Goal: Information Seeking & Learning: Learn about a topic

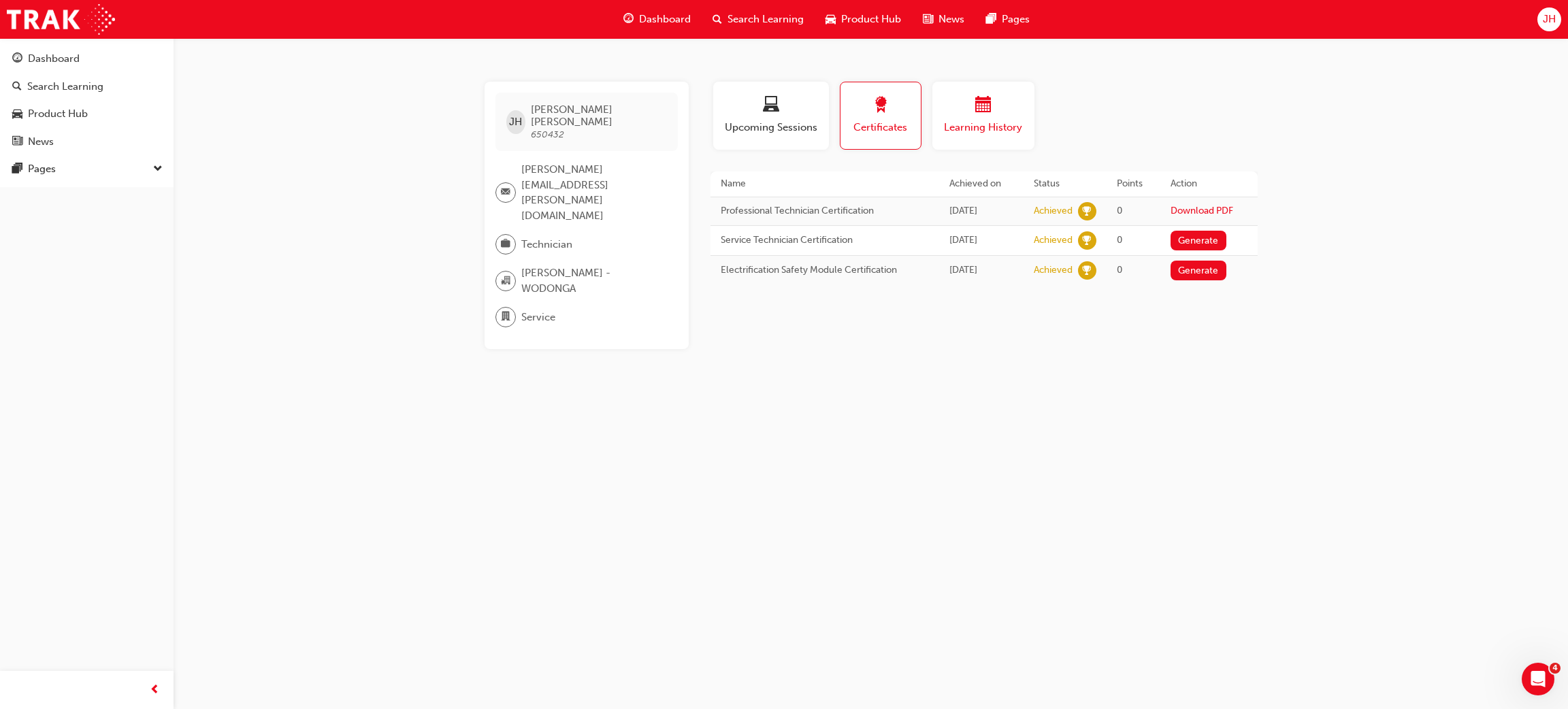
click at [1005, 128] on span "Learning History" at bounding box center [983, 127] width 82 height 16
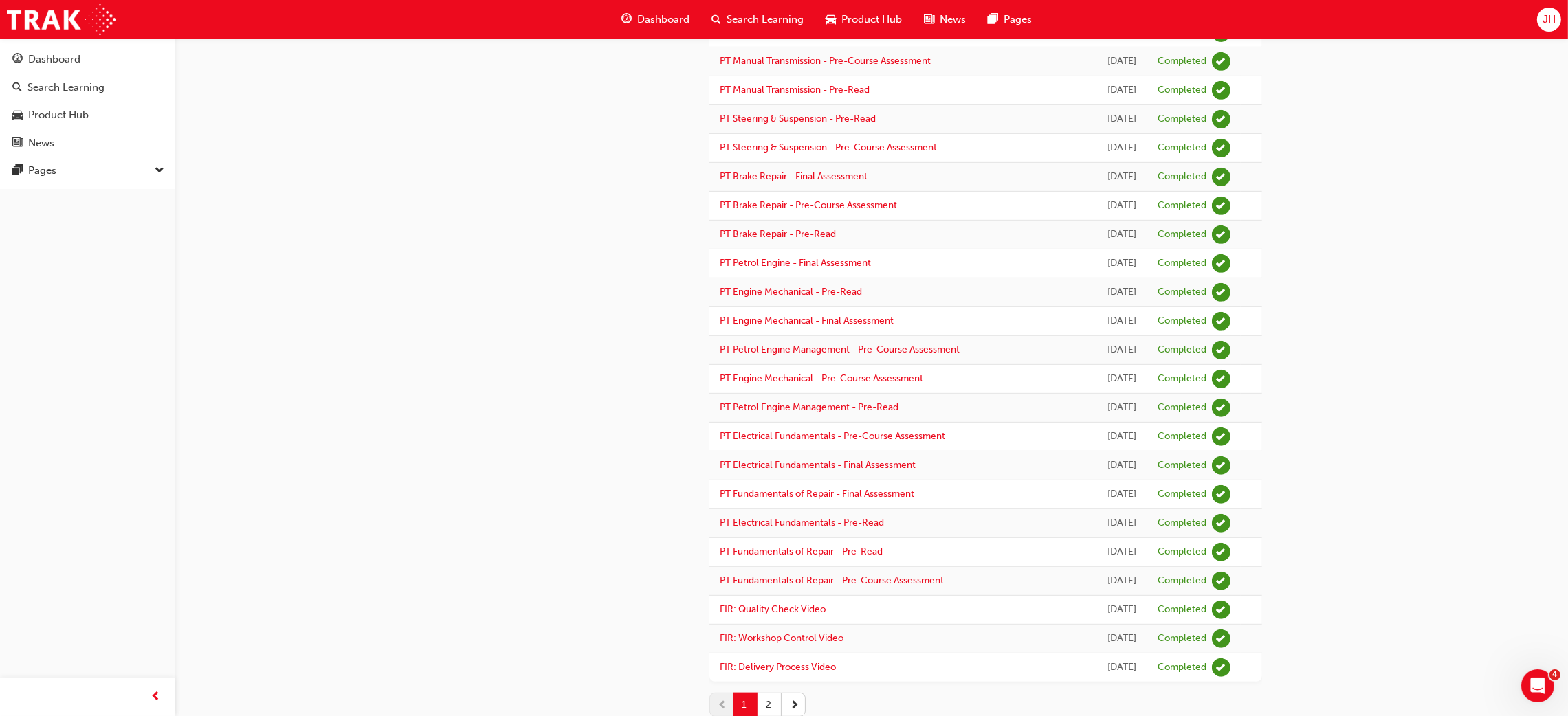
scroll to position [1245, 0]
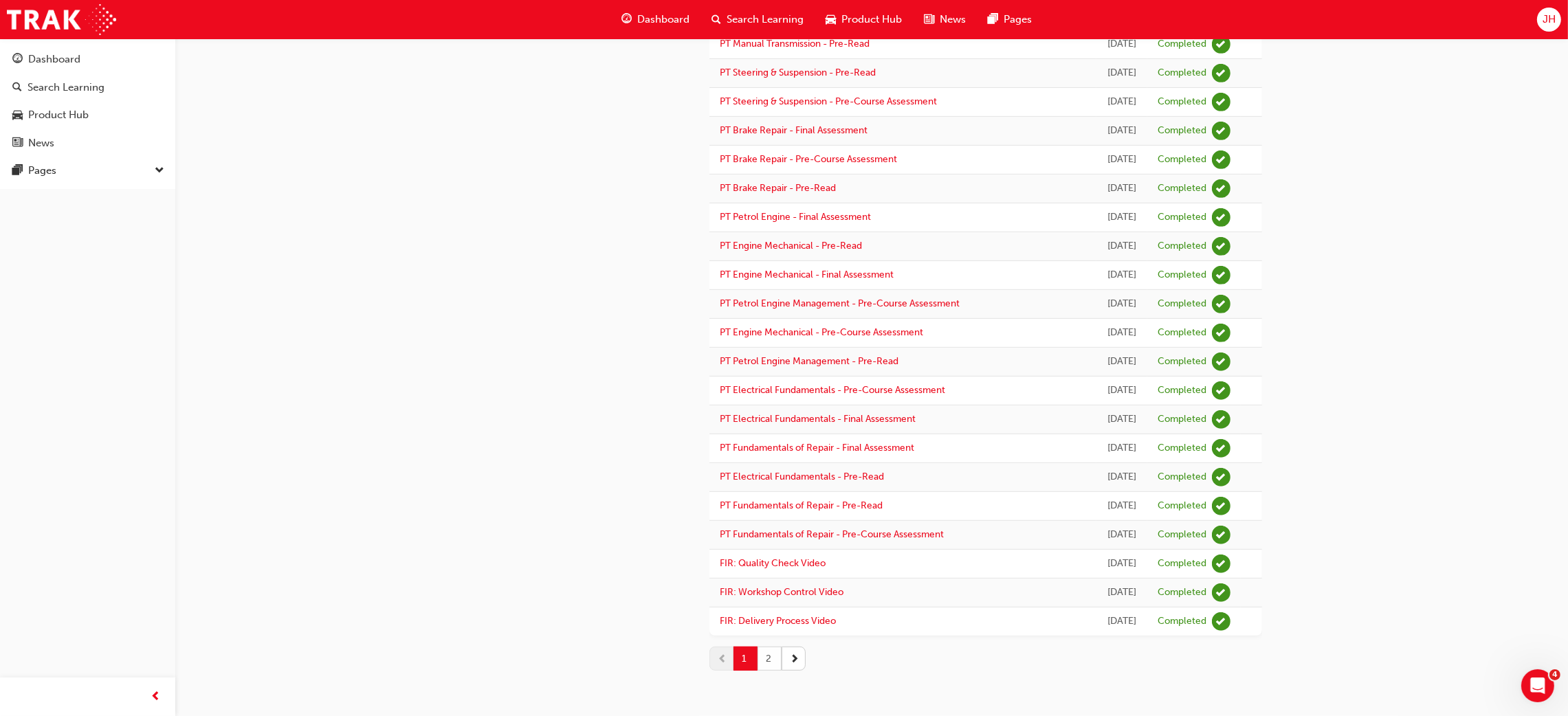
click at [771, 664] on button "2" at bounding box center [770, 659] width 24 height 24
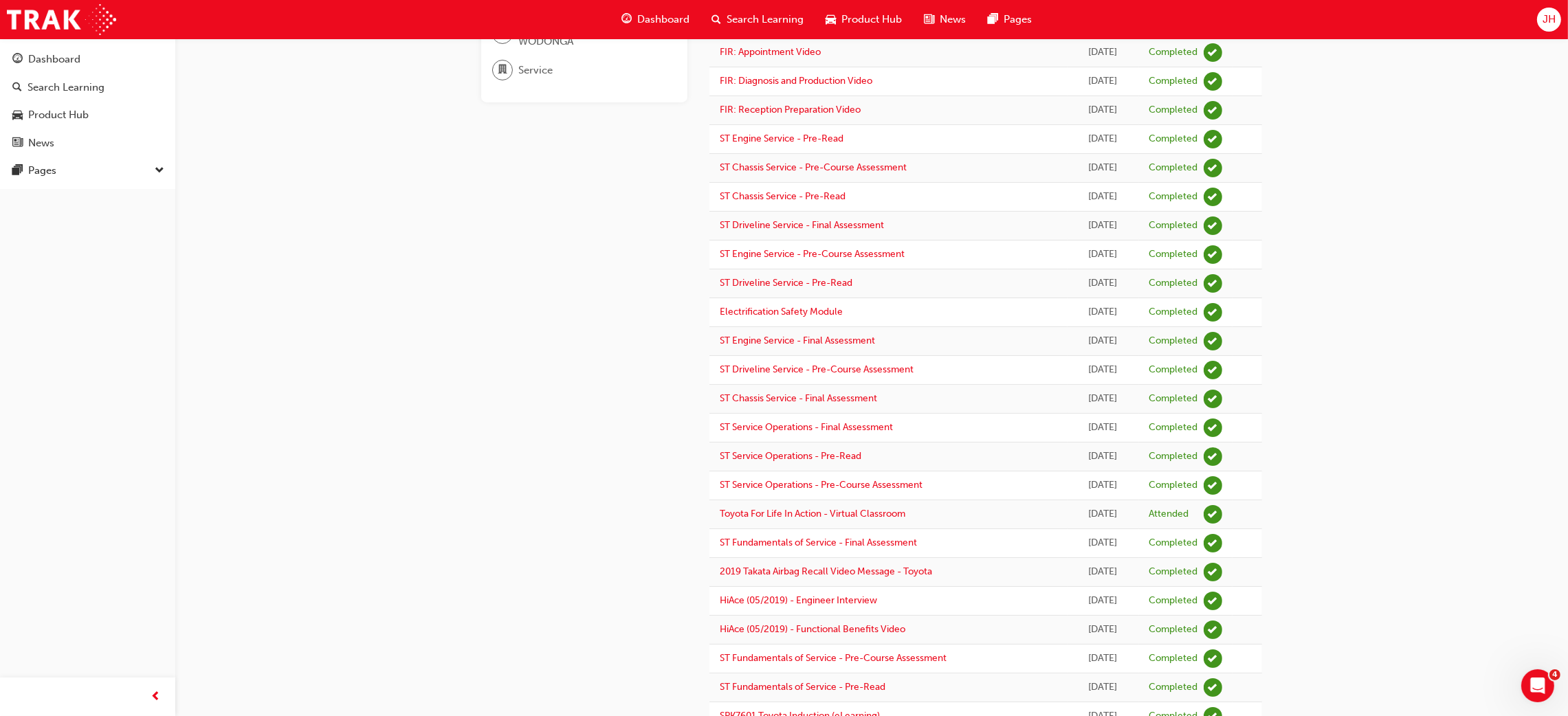
scroll to position [0, 0]
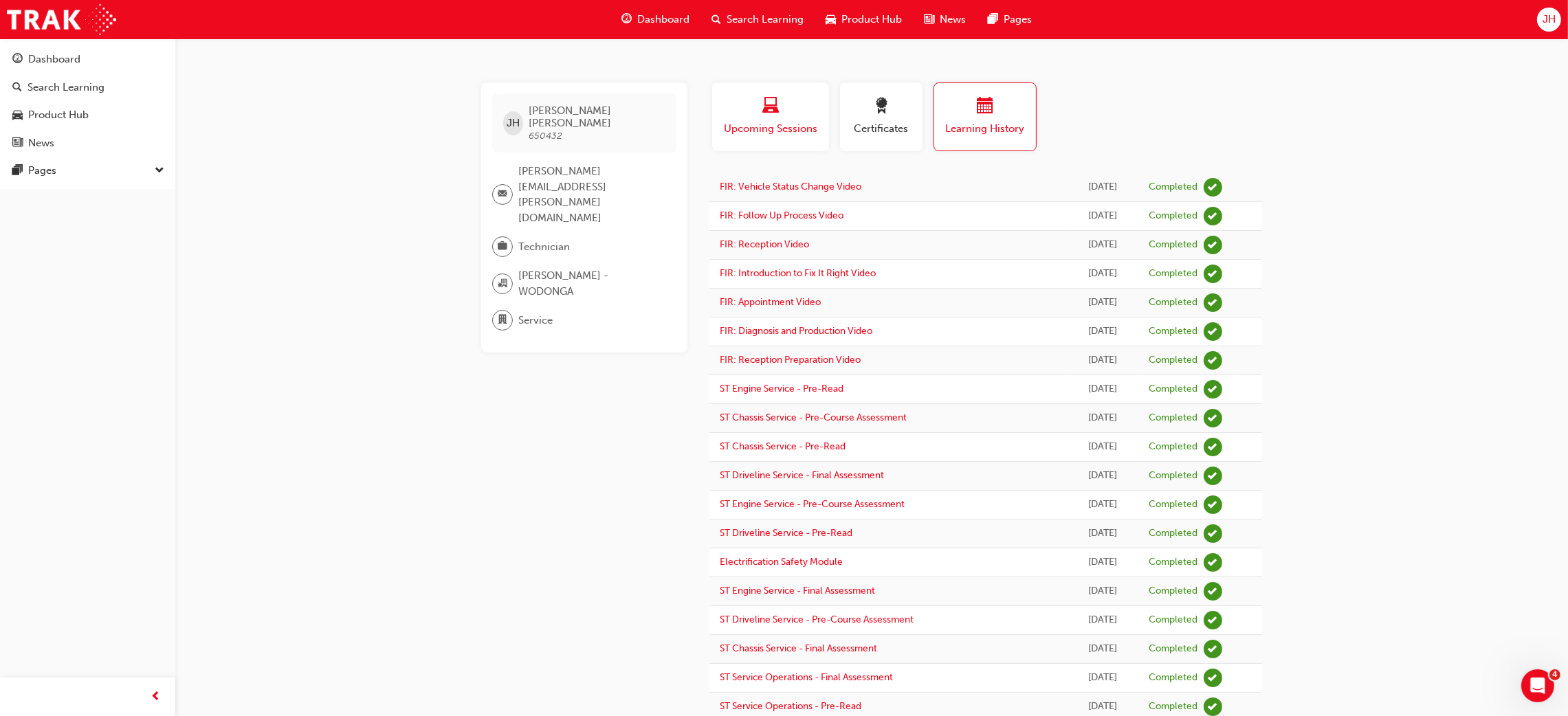
drag, startPoint x: 749, startPoint y: 103, endPoint x: 751, endPoint y: 121, distance: 18.1
click at [749, 107] on div "button" at bounding box center [770, 108] width 96 height 21
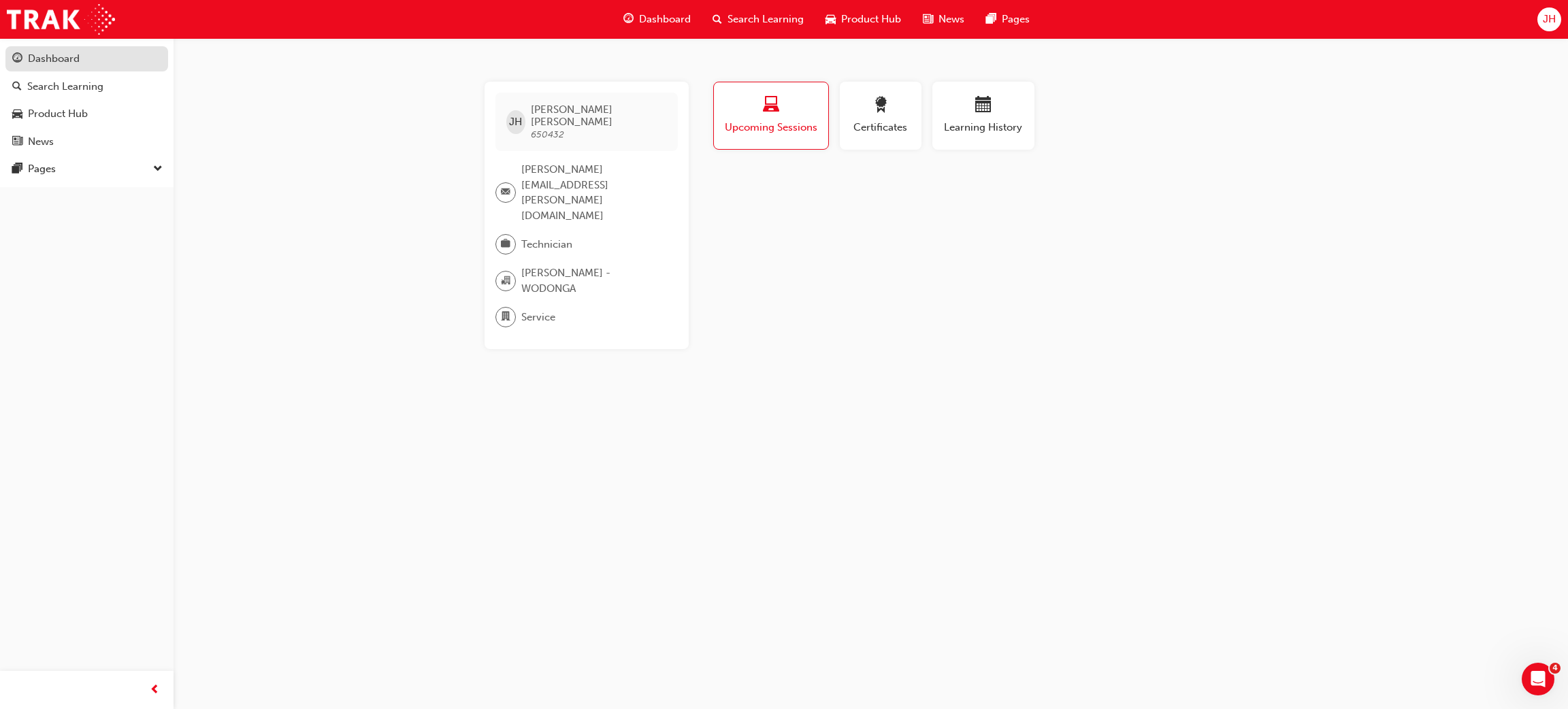
click at [66, 57] on div "Dashboard" at bounding box center [53, 59] width 51 height 16
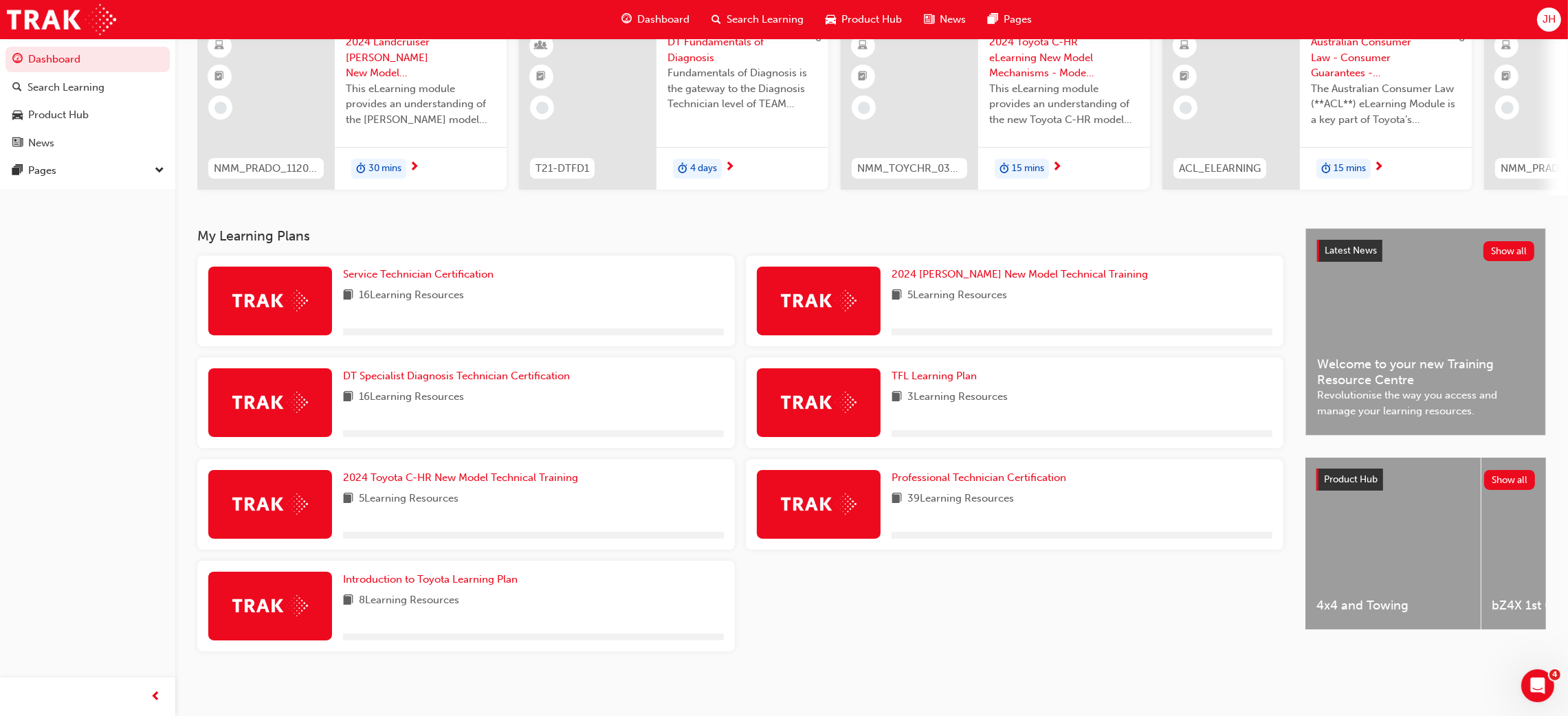
scroll to position [127, 0]
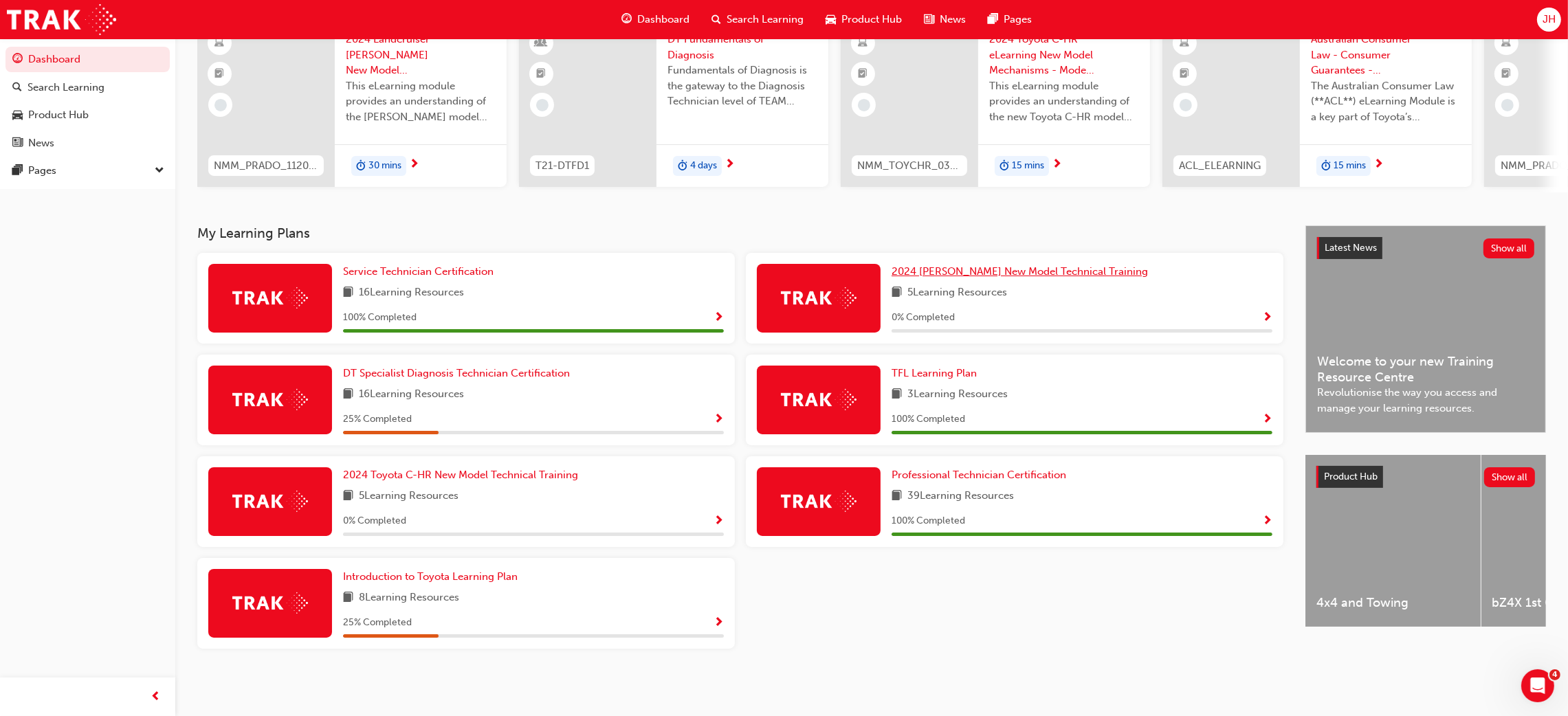
click at [972, 269] on span "2024 [PERSON_NAME] New Model Technical Training" at bounding box center [1019, 272] width 256 height 13
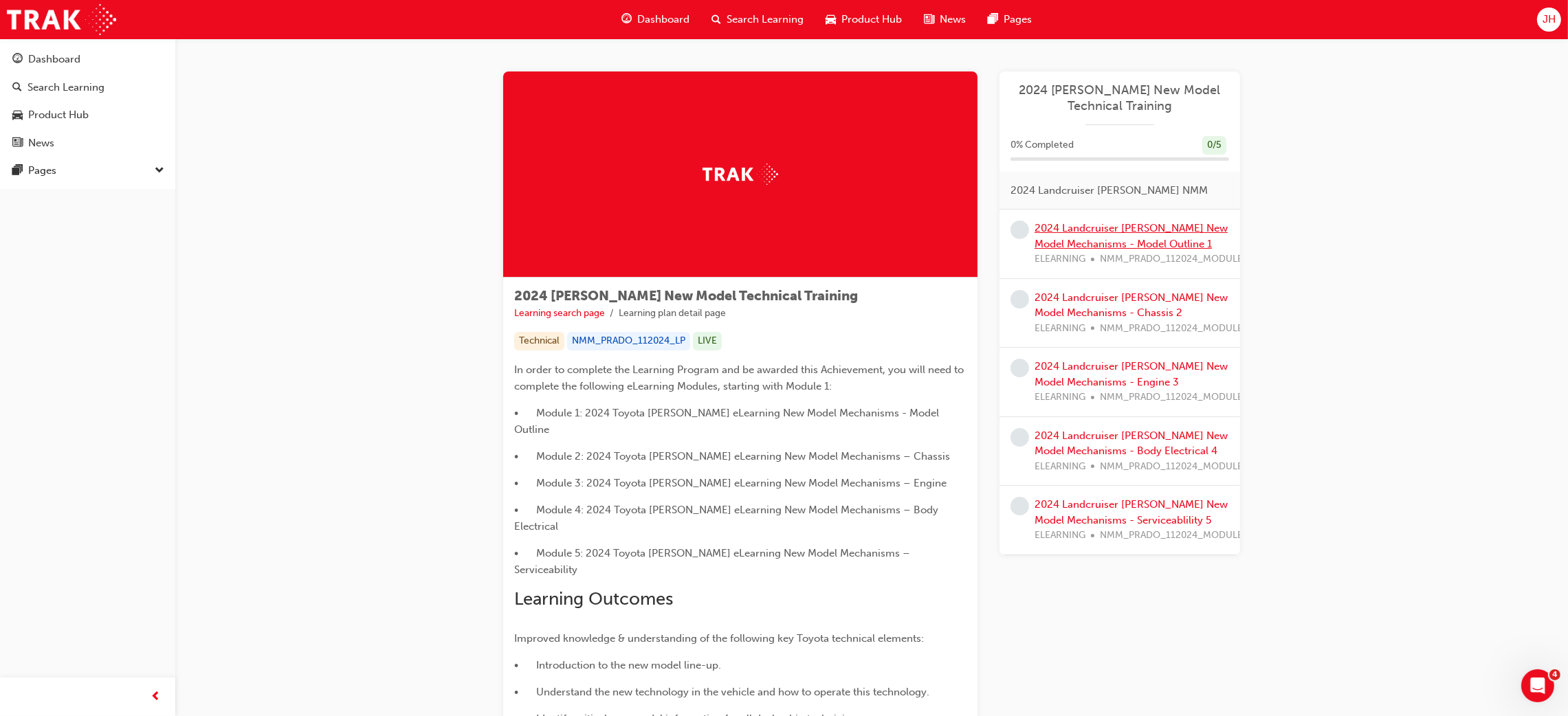
click at [1078, 230] on link "2024 Landcruiser [PERSON_NAME] New Model Mechanisms - Model Outline 1" at bounding box center [1131, 236] width 193 height 28
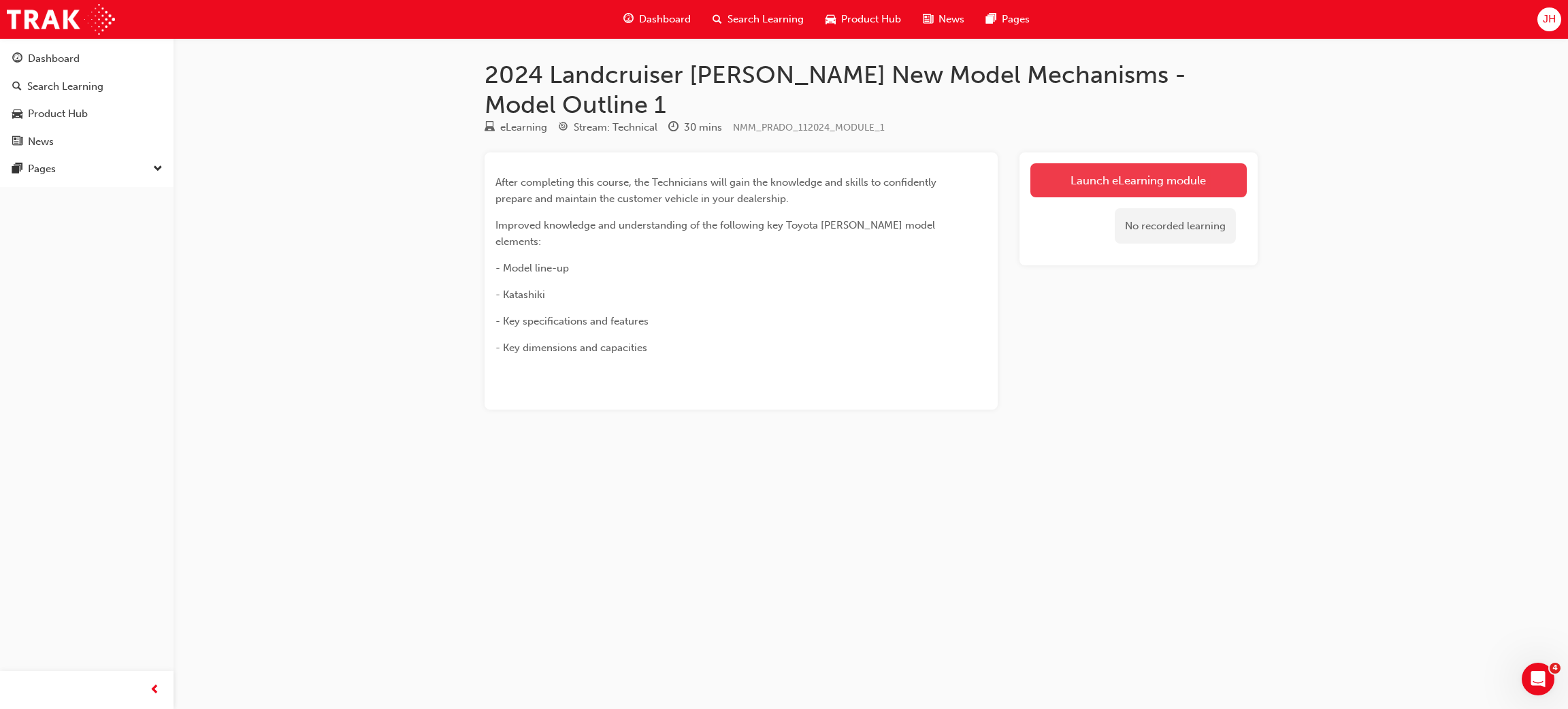
click at [1109, 164] on link "Launch eLearning module" at bounding box center [1138, 180] width 217 height 34
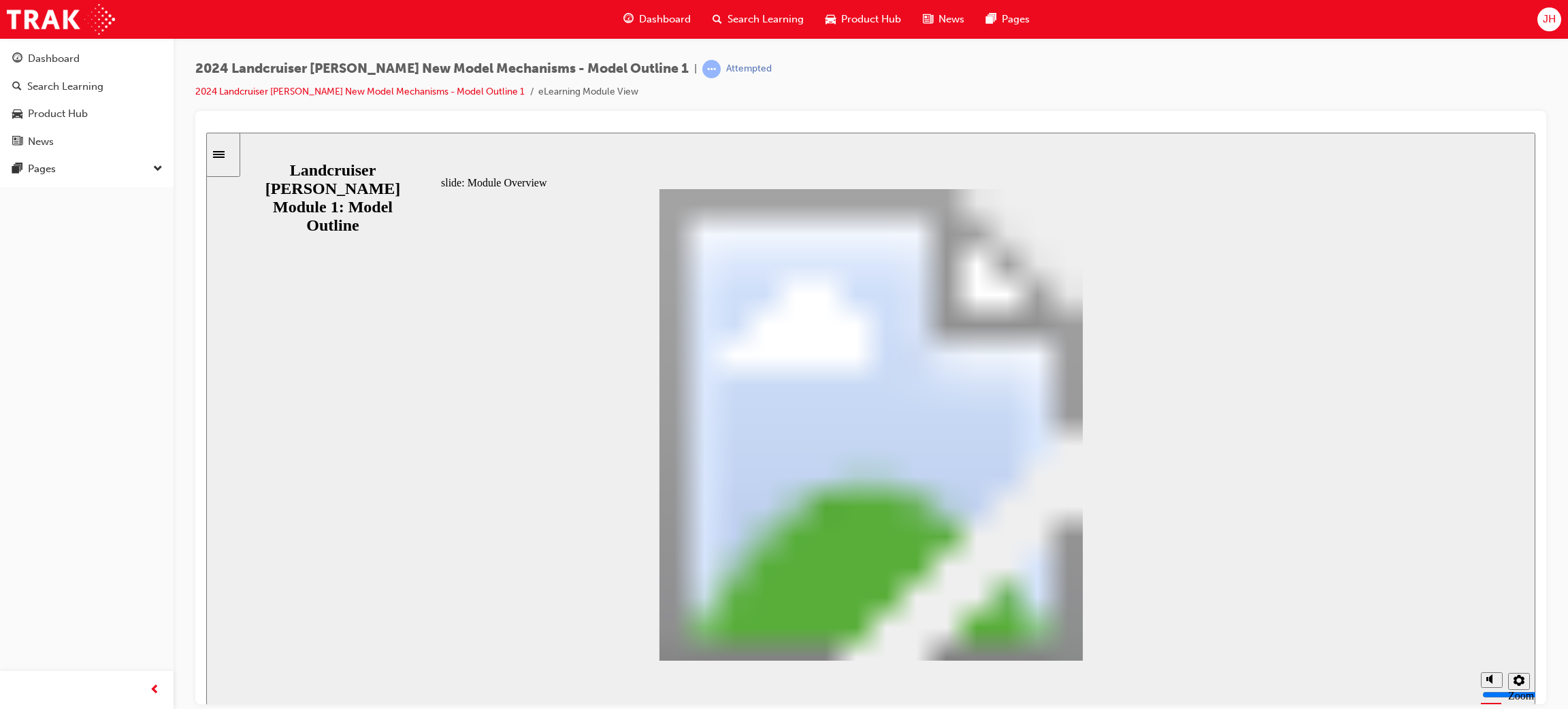
drag, startPoint x: 1152, startPoint y: 446, endPoint x: 1169, endPoint y: 458, distance: 20.8
drag, startPoint x: 1211, startPoint y: 451, endPoint x: 1226, endPoint y: 453, distance: 15.1
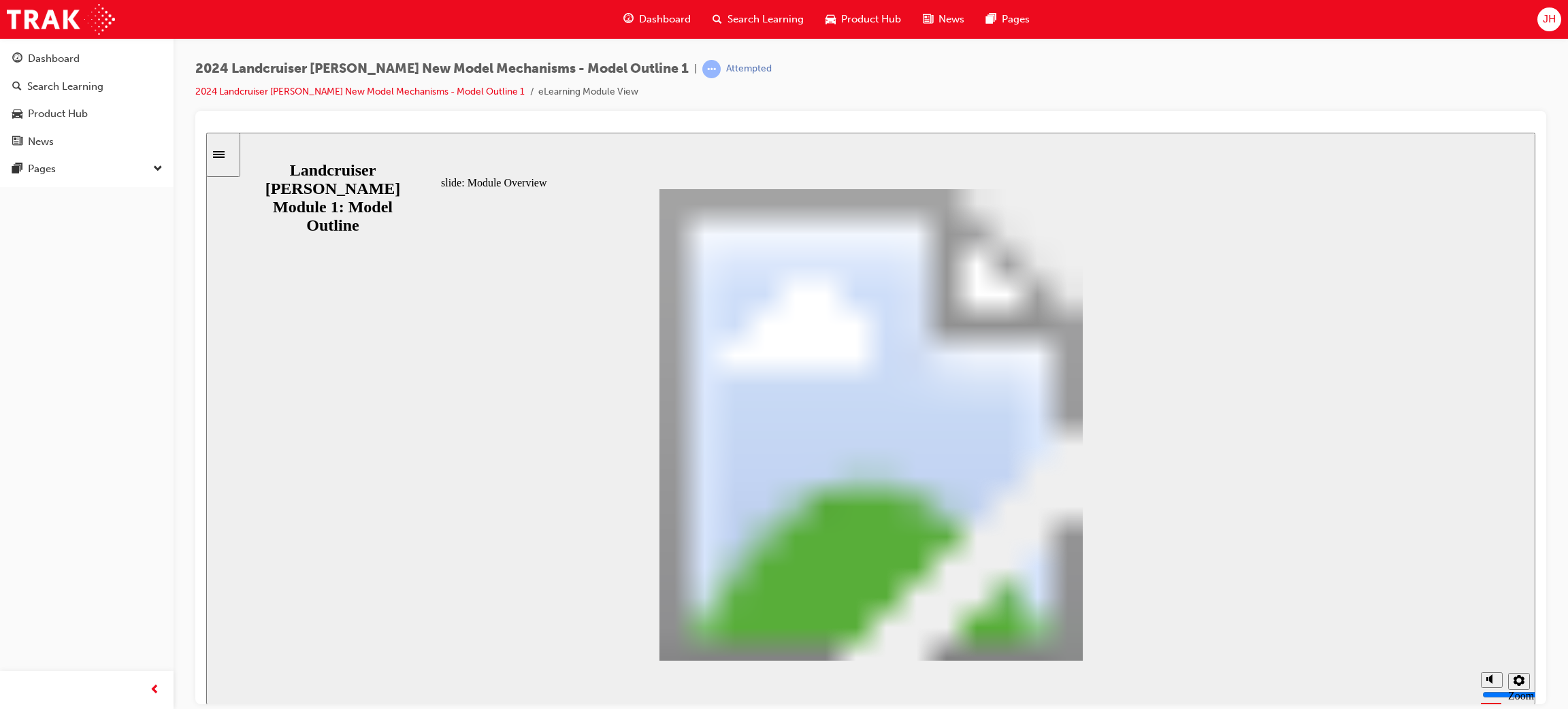
drag, startPoint x: 1015, startPoint y: 443, endPoint x: 891, endPoint y: 421, distance: 125.9
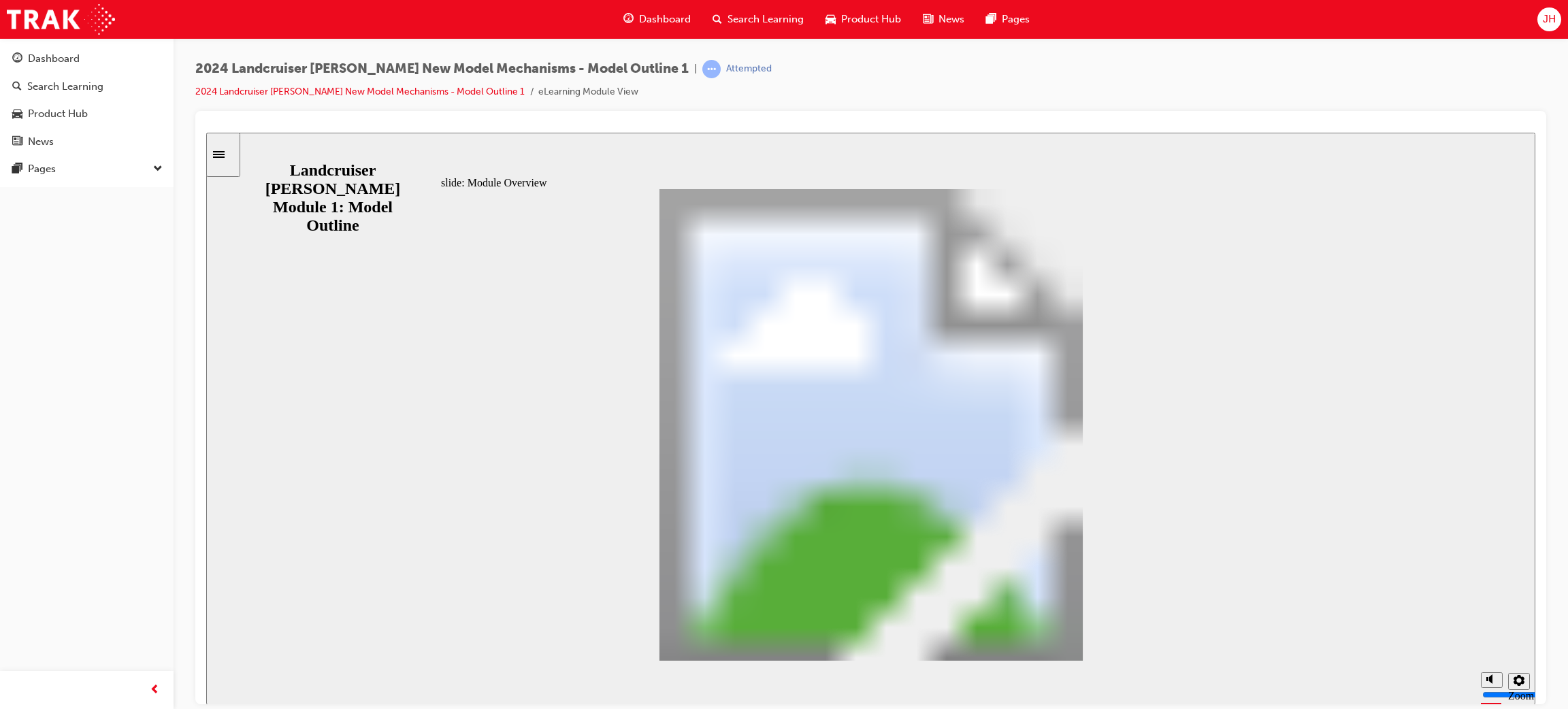
drag, startPoint x: 631, startPoint y: 412, endPoint x: 646, endPoint y: 413, distance: 15.0
